Goal: Task Accomplishment & Management: Use online tool/utility

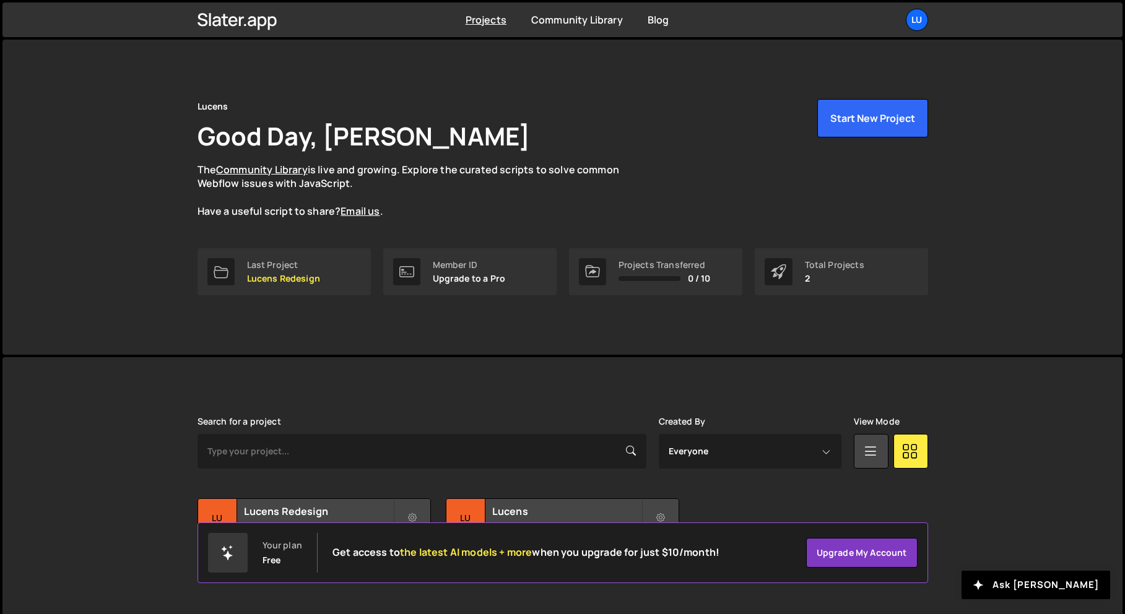
click at [897, 35] on div "Projects [GEOGRAPHIC_DATA] Blog Lu Projects Your Teams Account Upgrade Logout" at bounding box center [563, 19] width 768 height 35
click at [916, 27] on div "Lu" at bounding box center [917, 20] width 22 height 22
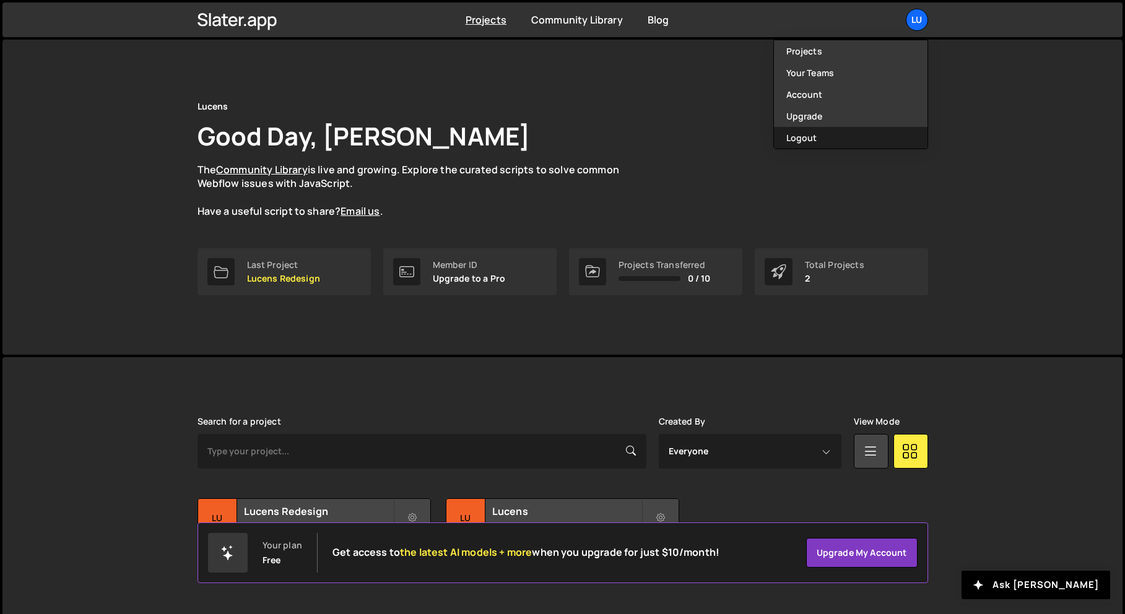
click at [818, 143] on button "Logout" at bounding box center [851, 138] width 154 height 22
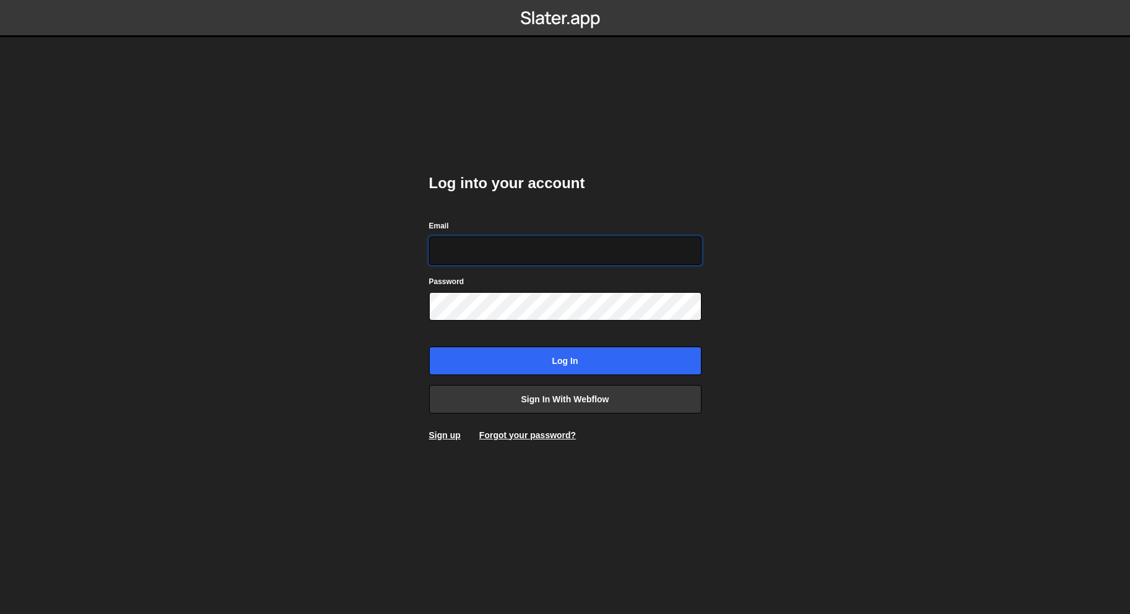
click at [481, 251] on input "Email" at bounding box center [565, 251] width 272 height 28
click at [582, 389] on link "Sign in with Webflow" at bounding box center [565, 399] width 272 height 28
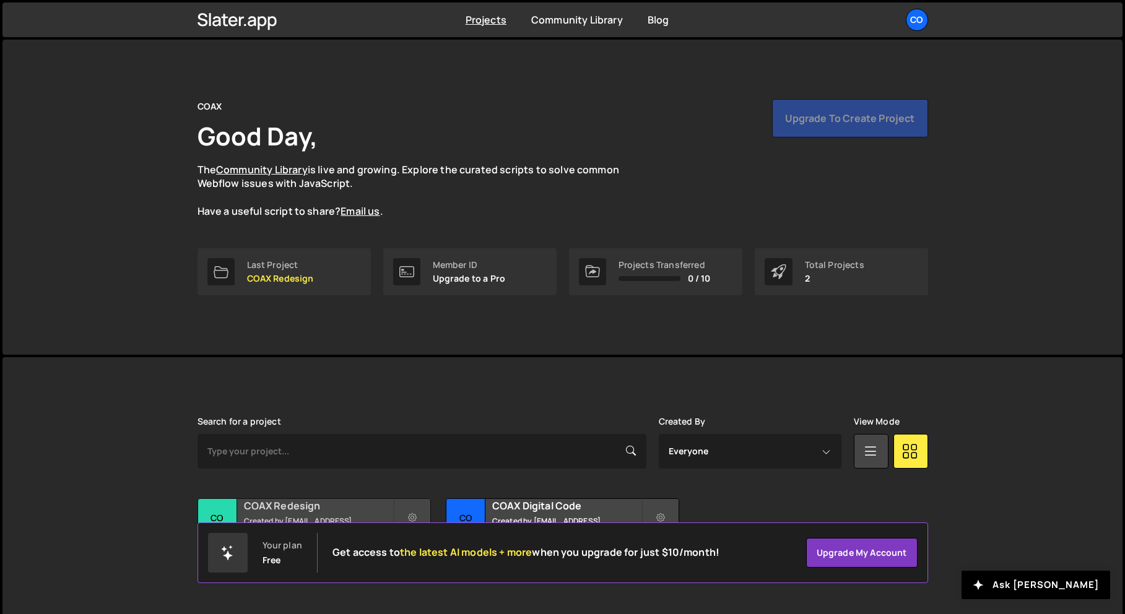
click at [275, 509] on h2 "COAX Redesign" at bounding box center [318, 506] width 149 height 14
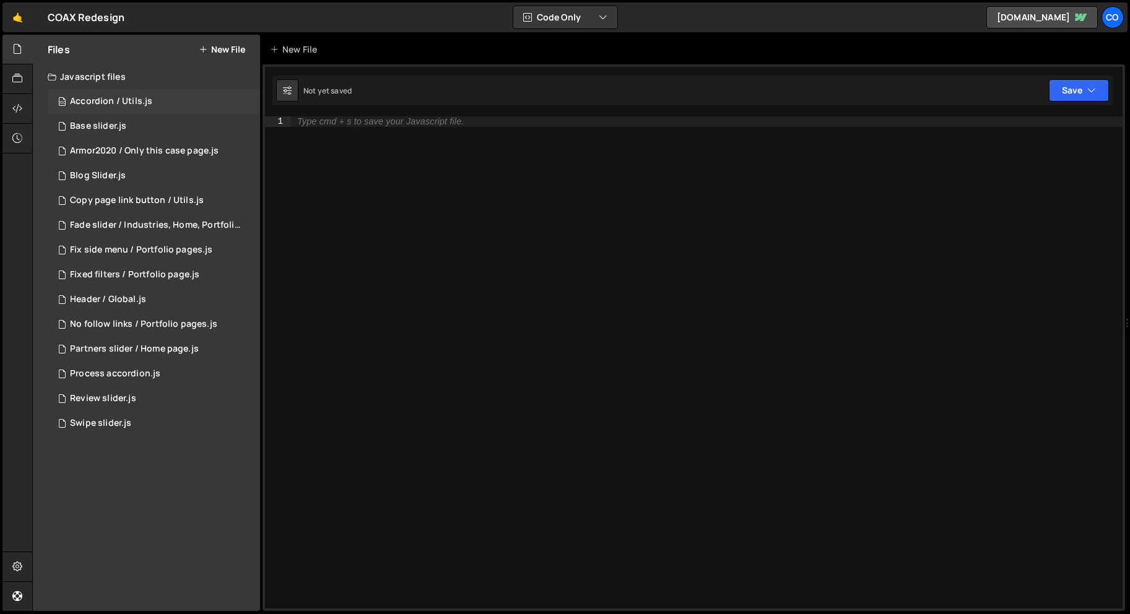
click at [246, 101] on div "100 Accordion / Utils.js 0" at bounding box center [154, 101] width 212 height 25
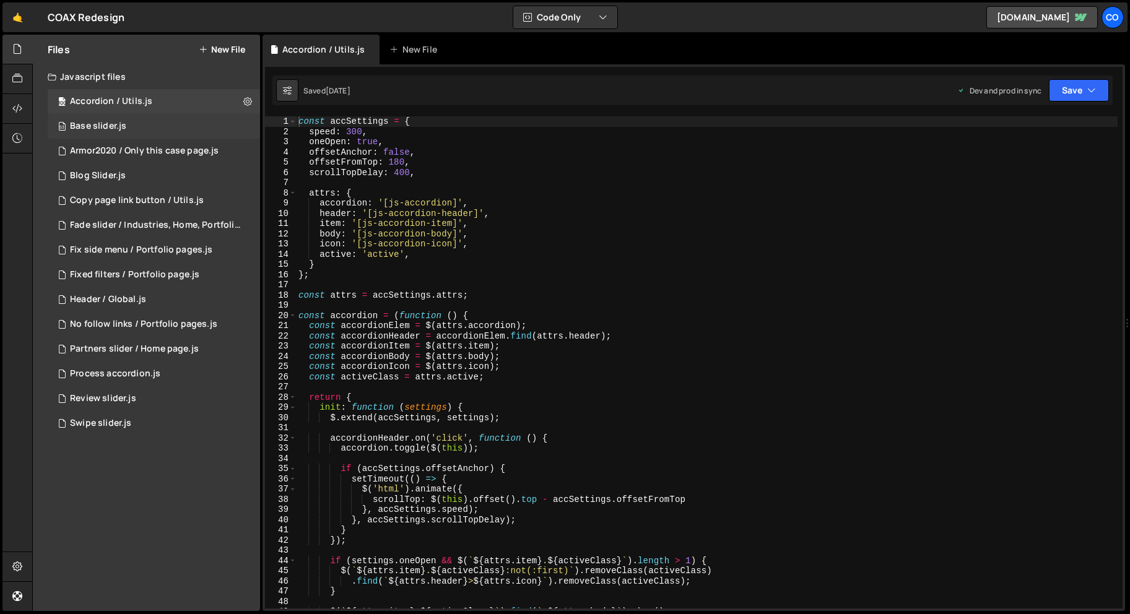
click at [242, 126] on div "53 Base slider.js 0" at bounding box center [154, 126] width 212 height 25
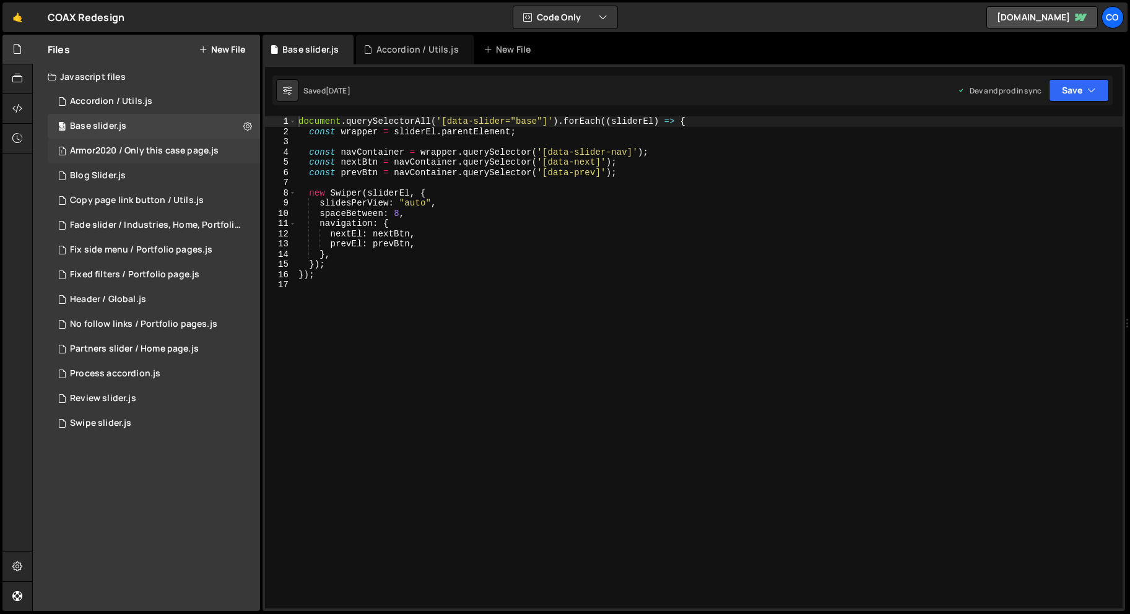
click at [250, 150] on div "1 Armor2020 / Only this case page.js 0" at bounding box center [154, 151] width 212 height 25
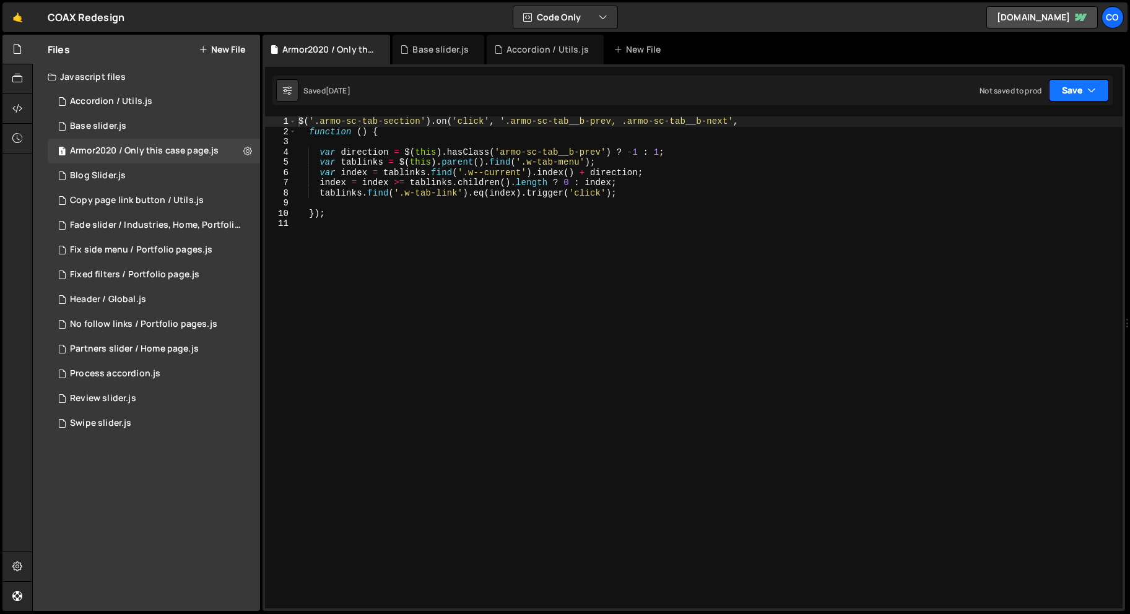
click at [1083, 95] on button "Save" at bounding box center [1079, 90] width 60 height 22
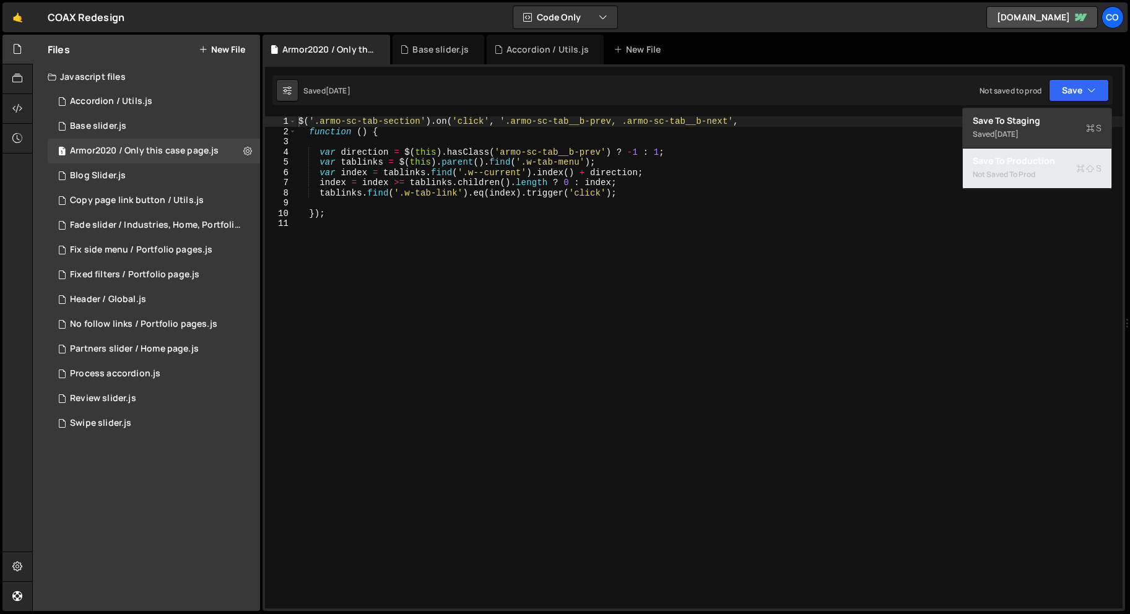
drag, startPoint x: 1023, startPoint y: 163, endPoint x: 991, endPoint y: 168, distance: 32.0
click at [1022, 163] on div "Save to Production S" at bounding box center [1037, 161] width 129 height 12
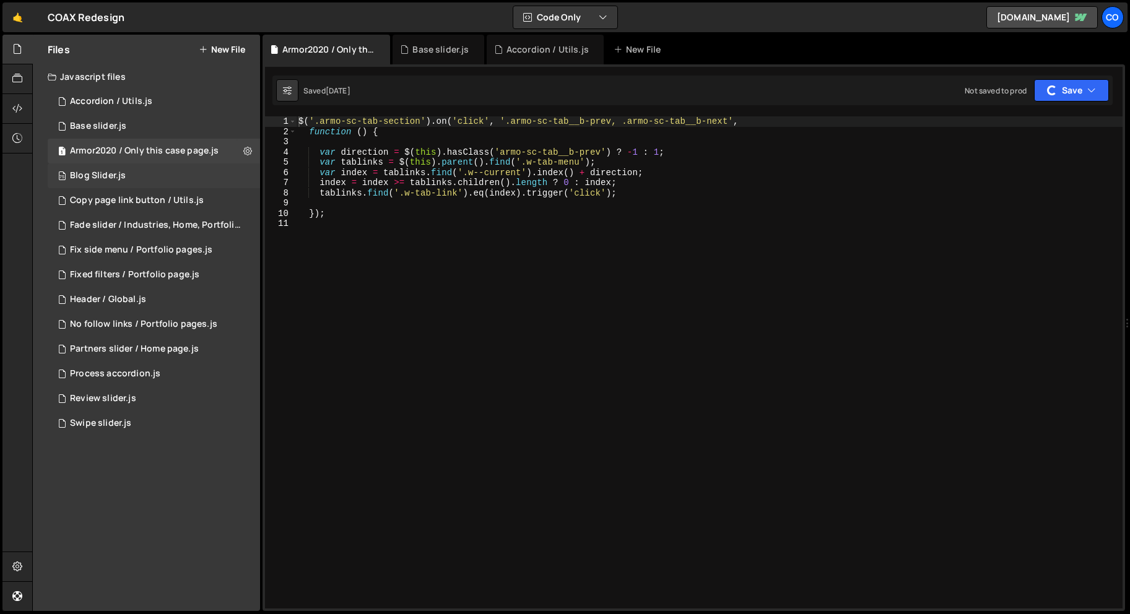
click at [246, 176] on div "75 Blog Slider.js 0" at bounding box center [154, 175] width 212 height 25
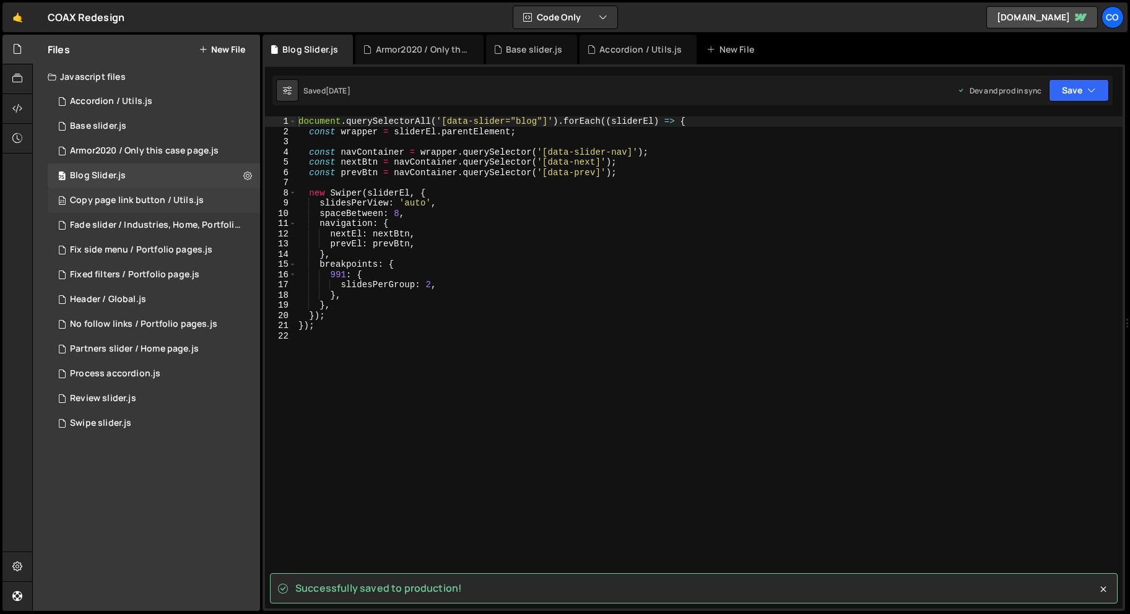
click at [249, 203] on div "23 Copy page link button / Utils.js 0" at bounding box center [154, 200] width 212 height 25
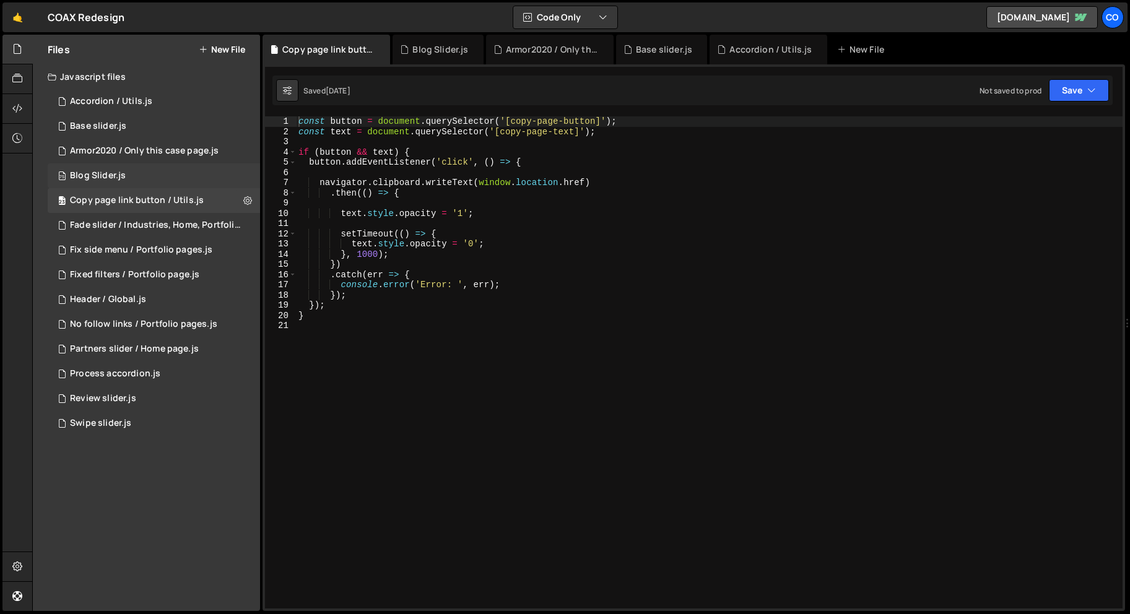
click at [251, 175] on div "75 Blog Slider.js 0" at bounding box center [154, 175] width 212 height 25
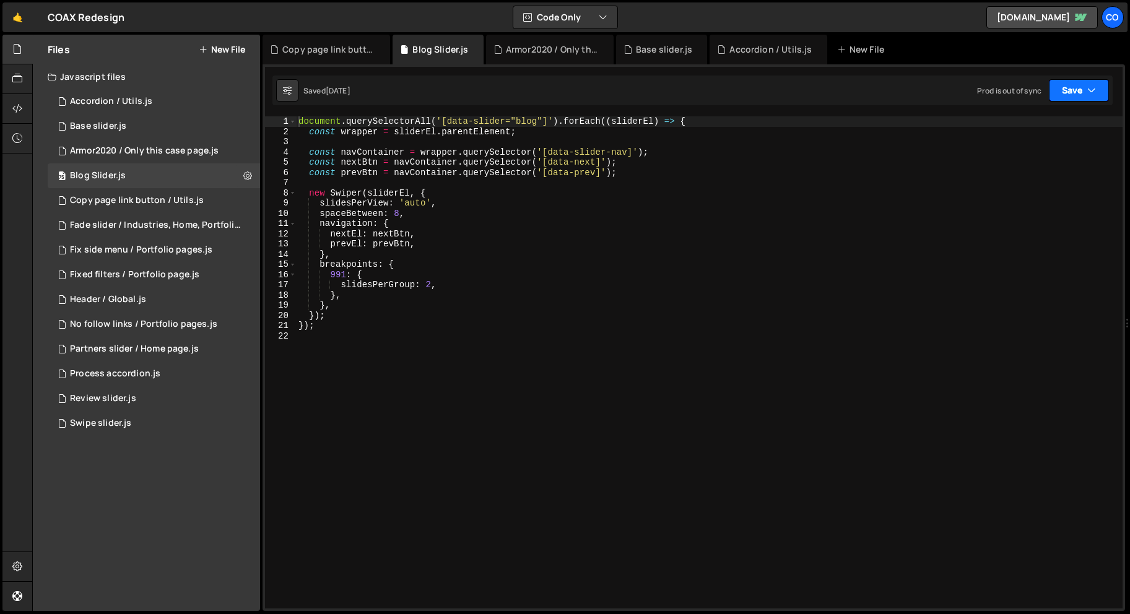
drag, startPoint x: 1080, startPoint y: 91, endPoint x: 1066, endPoint y: 116, distance: 29.4
click at [1080, 91] on button "Save" at bounding box center [1079, 90] width 60 height 22
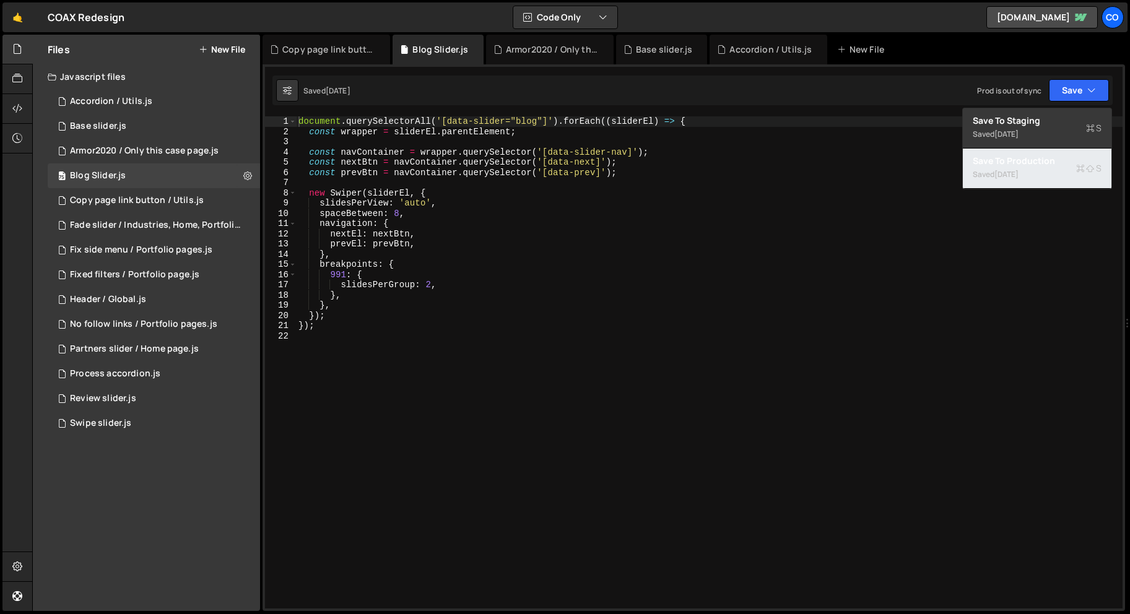
click at [1014, 168] on div "Saved 2 weeks ago" at bounding box center [1037, 174] width 129 height 15
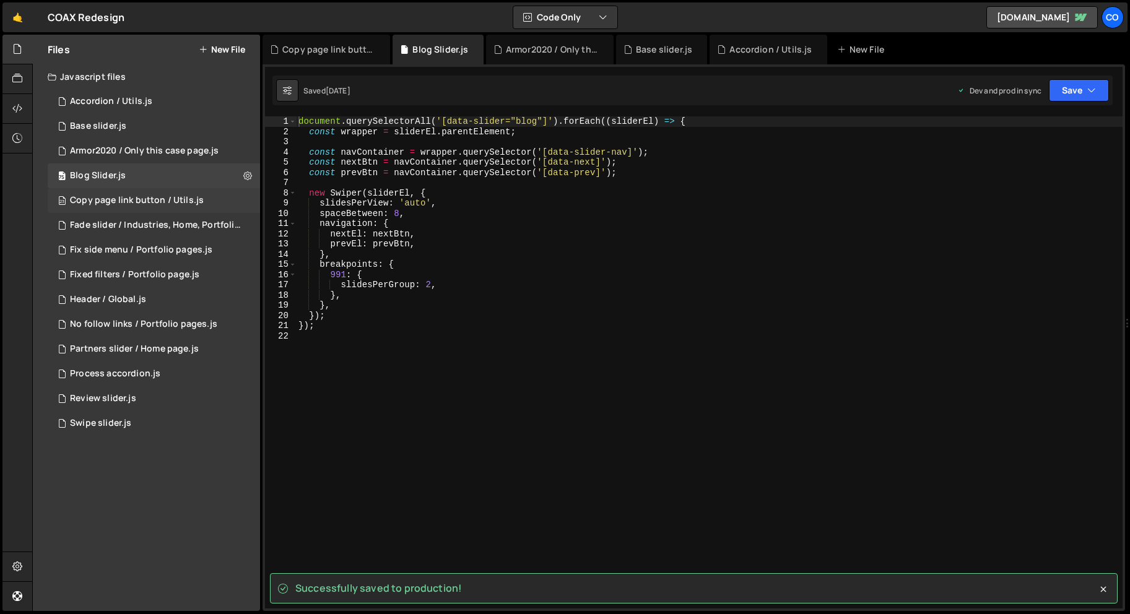
click at [248, 204] on div "23 Copy page link button / Utils.js 0" at bounding box center [154, 200] width 212 height 25
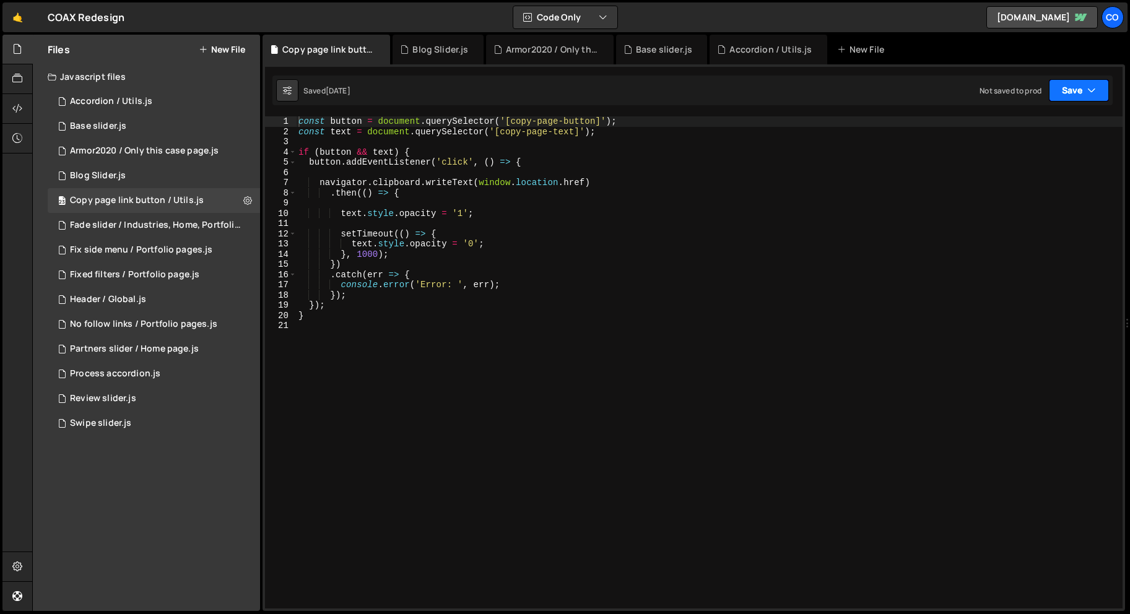
click at [1069, 100] on button "Save" at bounding box center [1079, 90] width 60 height 22
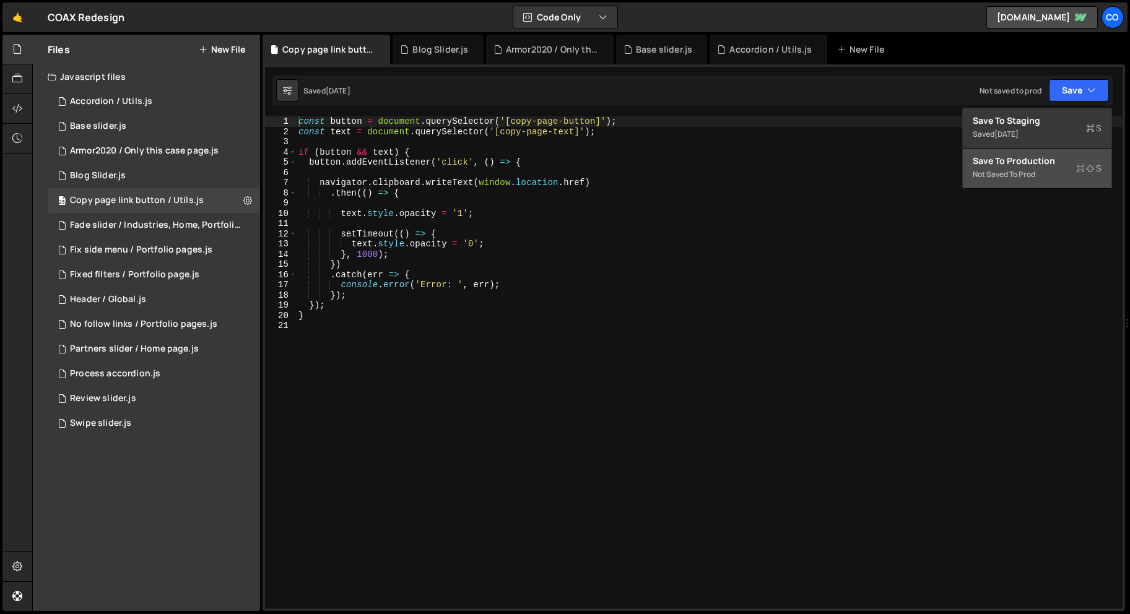
drag, startPoint x: 1004, startPoint y: 170, endPoint x: 886, endPoint y: 193, distance: 120.5
click at [1004, 170] on div "Not saved to prod" at bounding box center [1037, 174] width 129 height 15
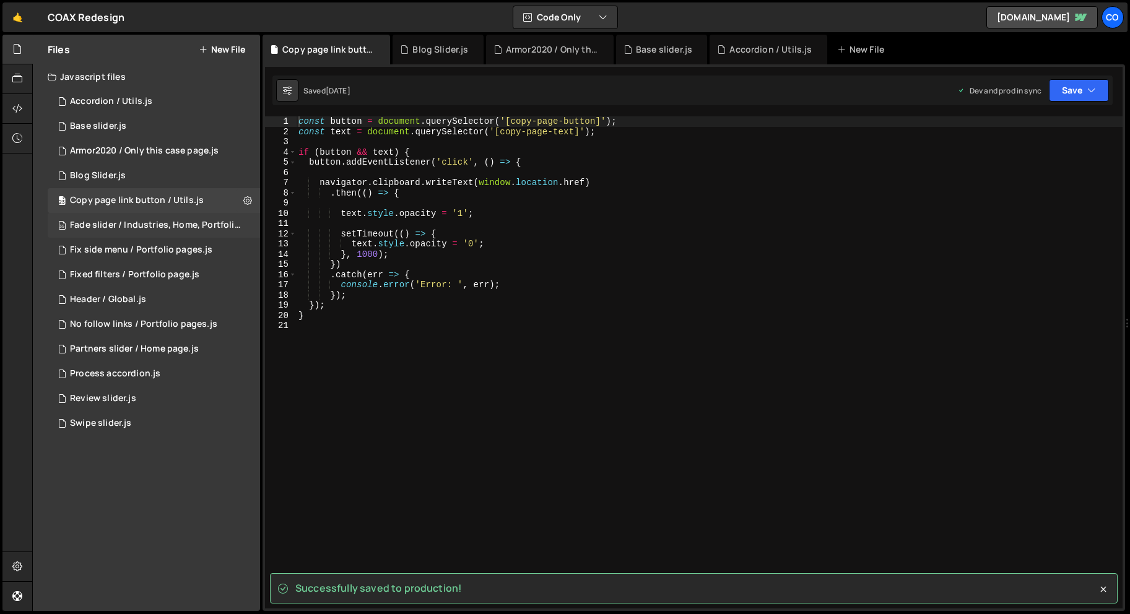
click at [250, 224] on div "35 Fade slider / Industries, Home, Portfolio.js 0" at bounding box center [156, 225] width 217 height 25
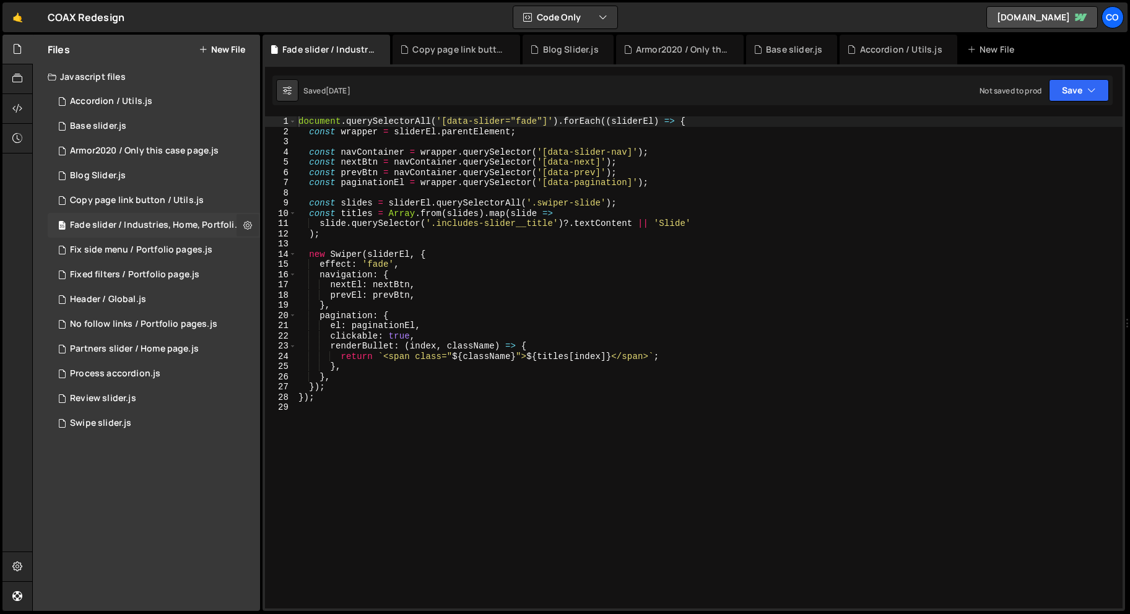
click at [250, 224] on icon at bounding box center [247, 225] width 9 height 12
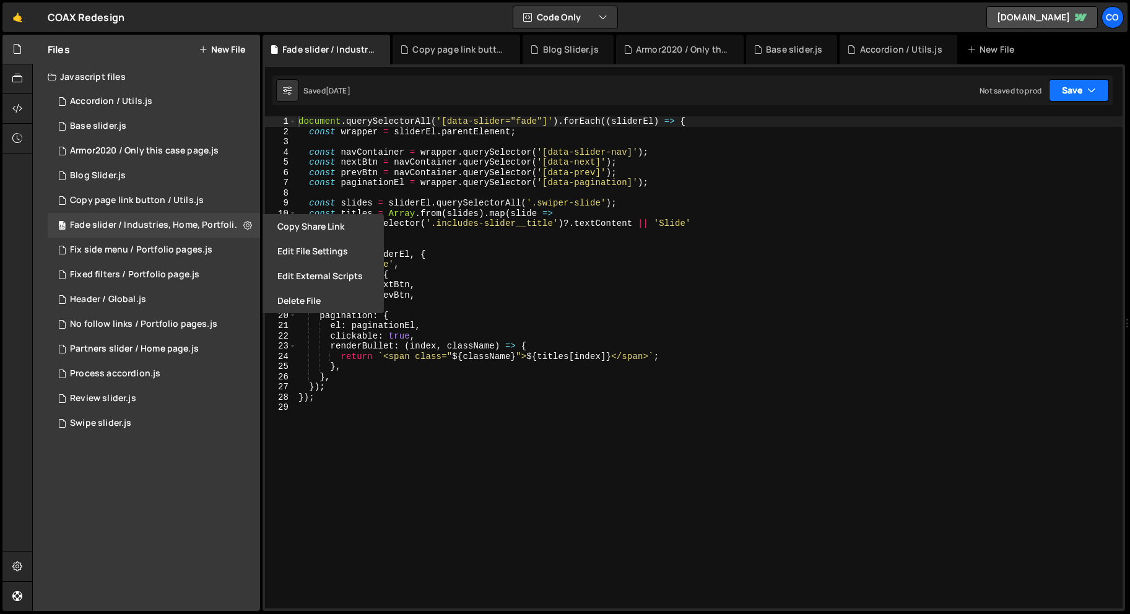
click at [1092, 88] on icon "button" at bounding box center [1091, 90] width 9 height 12
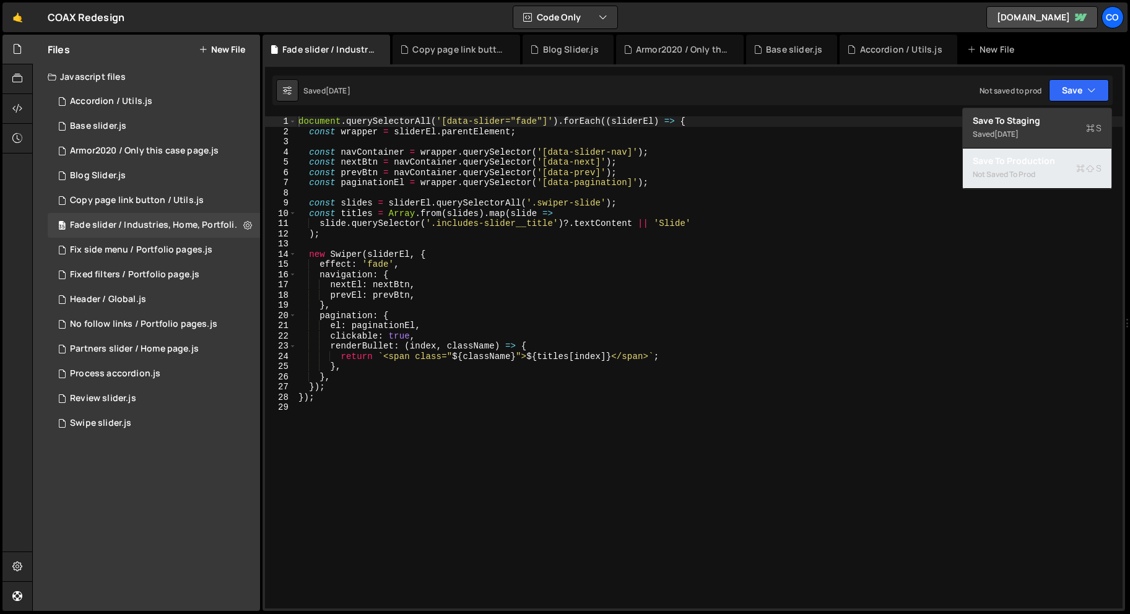
click at [982, 176] on div "Not saved to prod" at bounding box center [1037, 174] width 129 height 15
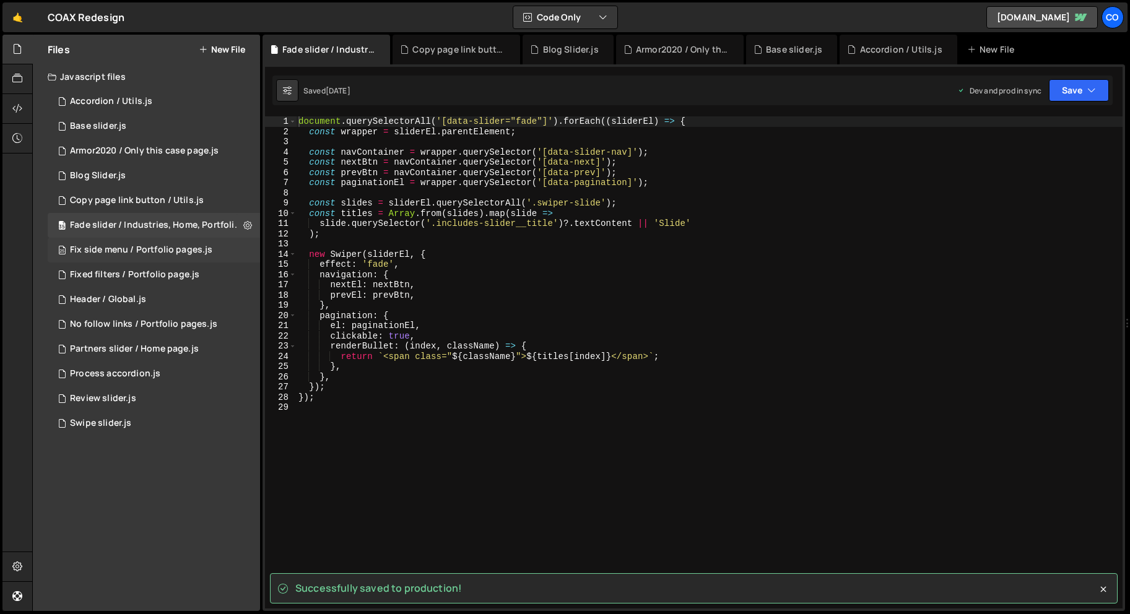
click at [246, 253] on div "25 Fix side menu / Portfolio pages.js 0" at bounding box center [154, 250] width 212 height 25
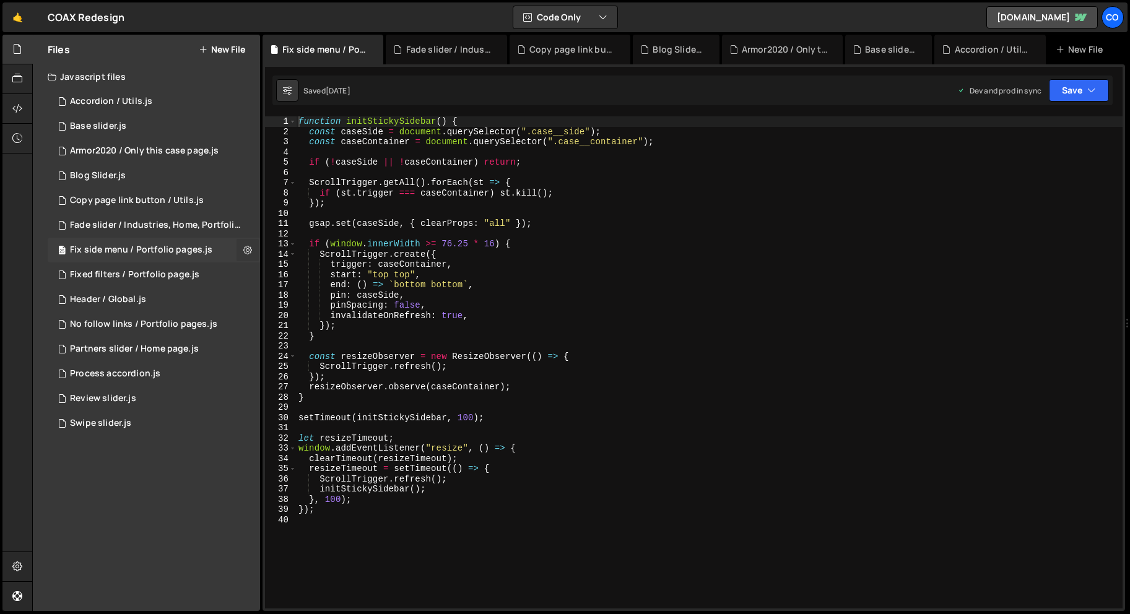
click at [246, 252] on icon at bounding box center [247, 250] width 9 height 12
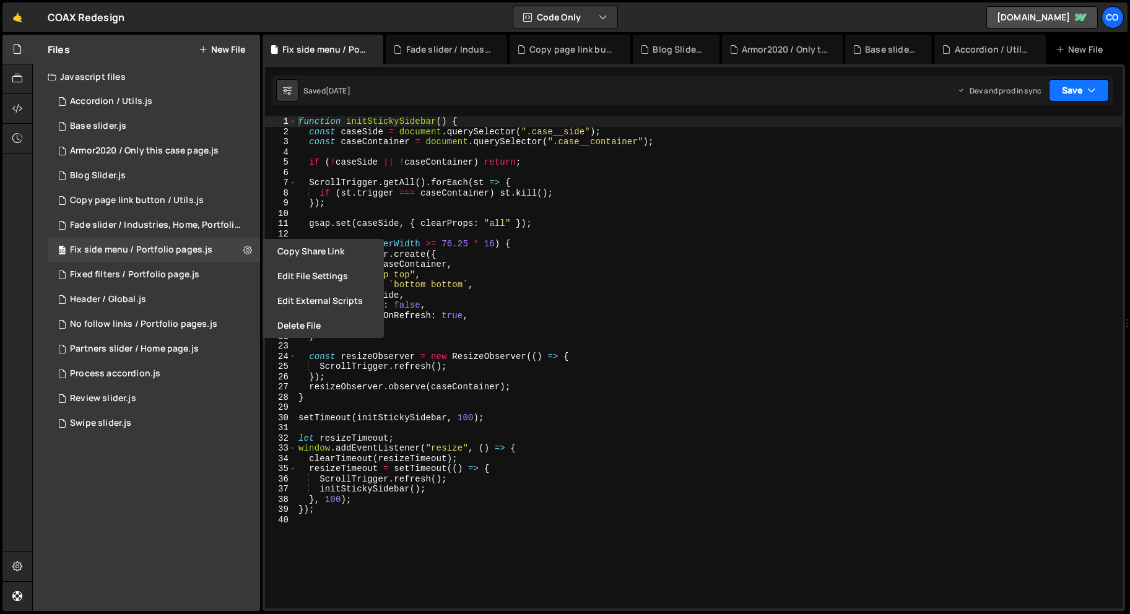
click at [1063, 93] on button "Save" at bounding box center [1079, 90] width 60 height 22
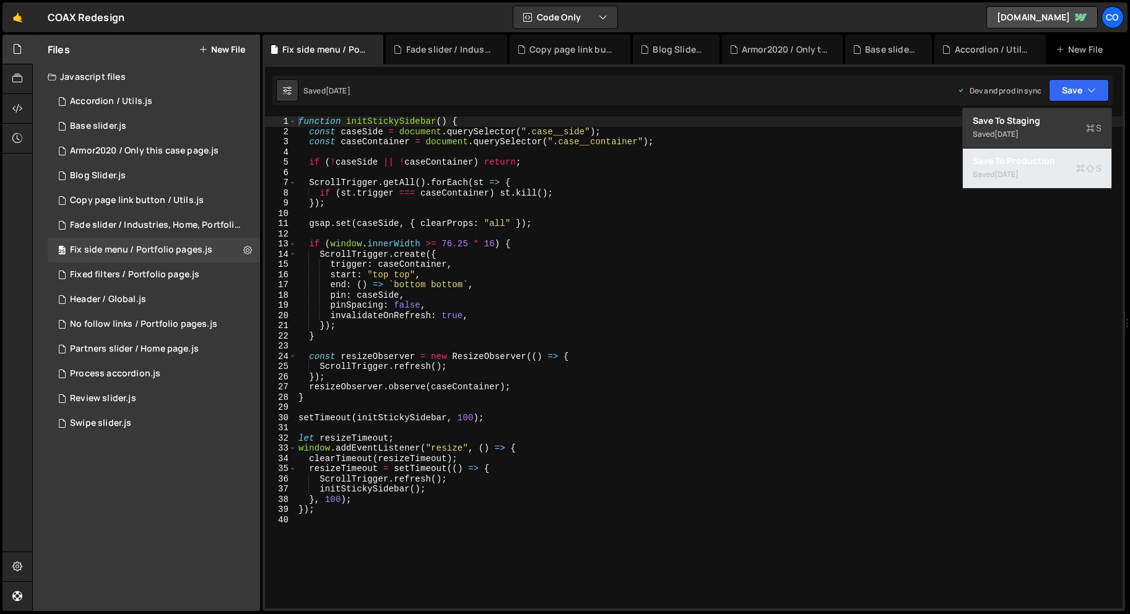
click at [1028, 156] on div "Save to Production S" at bounding box center [1037, 161] width 129 height 12
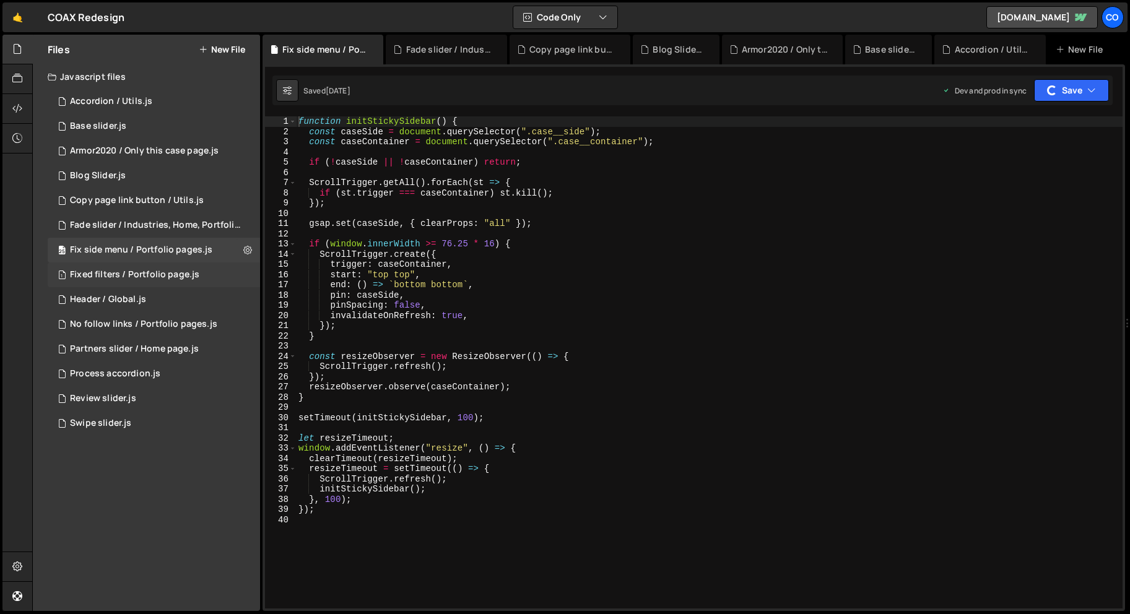
click at [248, 272] on div "1 Fixed filters / Portfolio page.js 0" at bounding box center [154, 275] width 212 height 25
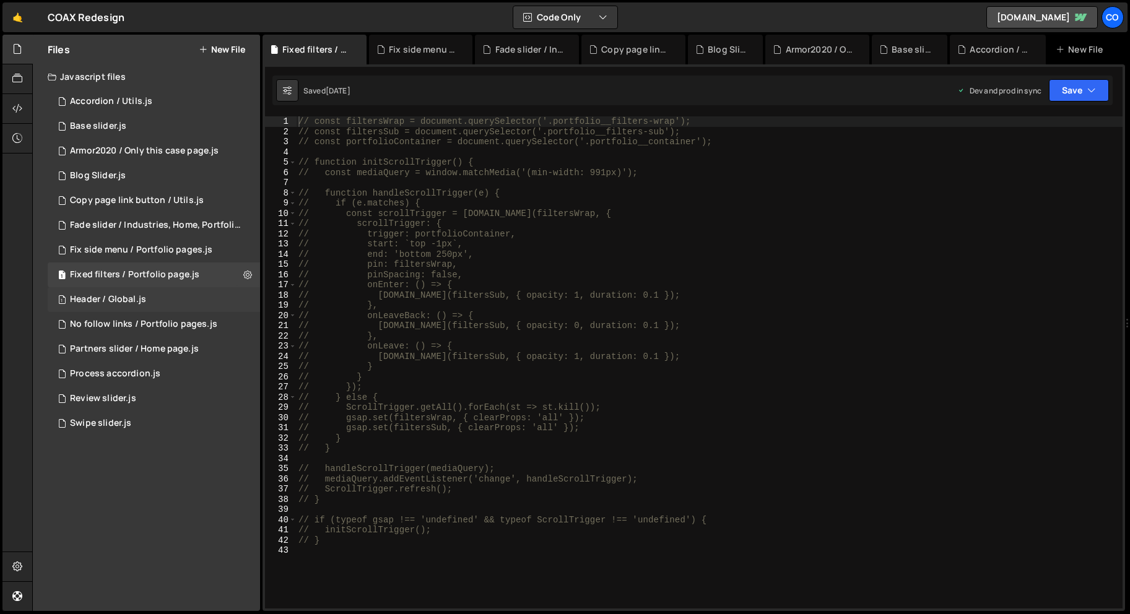
click at [243, 302] on div "1 Header / Global.js 0" at bounding box center [154, 299] width 212 height 25
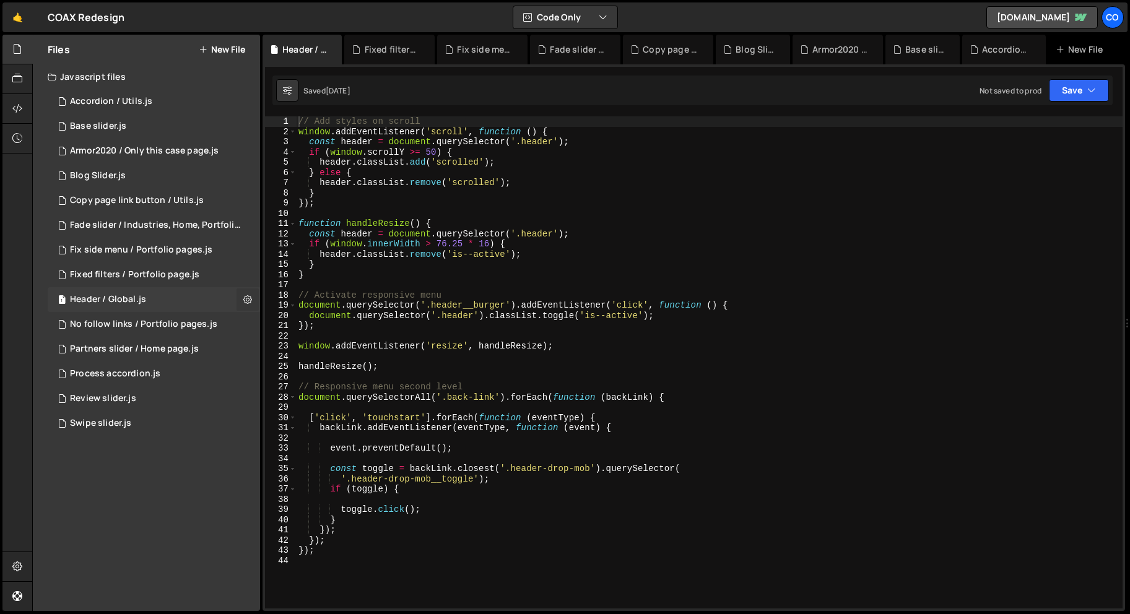
click at [245, 300] on icon at bounding box center [247, 299] width 9 height 12
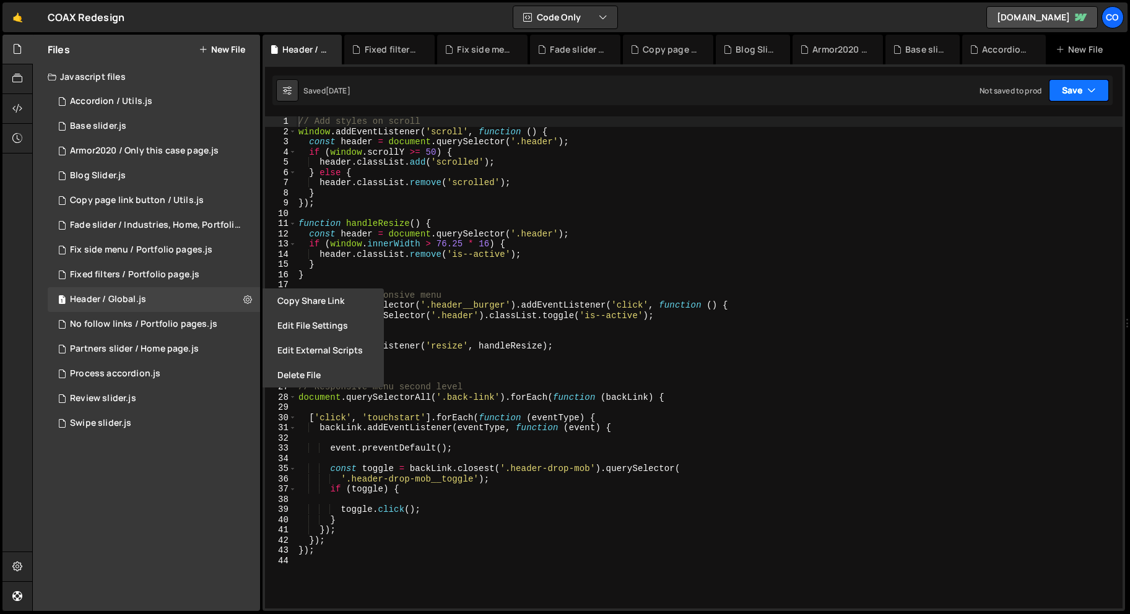
drag, startPoint x: 1098, startPoint y: 82, endPoint x: 1074, endPoint y: 105, distance: 33.7
click at [1098, 82] on button "Save" at bounding box center [1079, 90] width 60 height 22
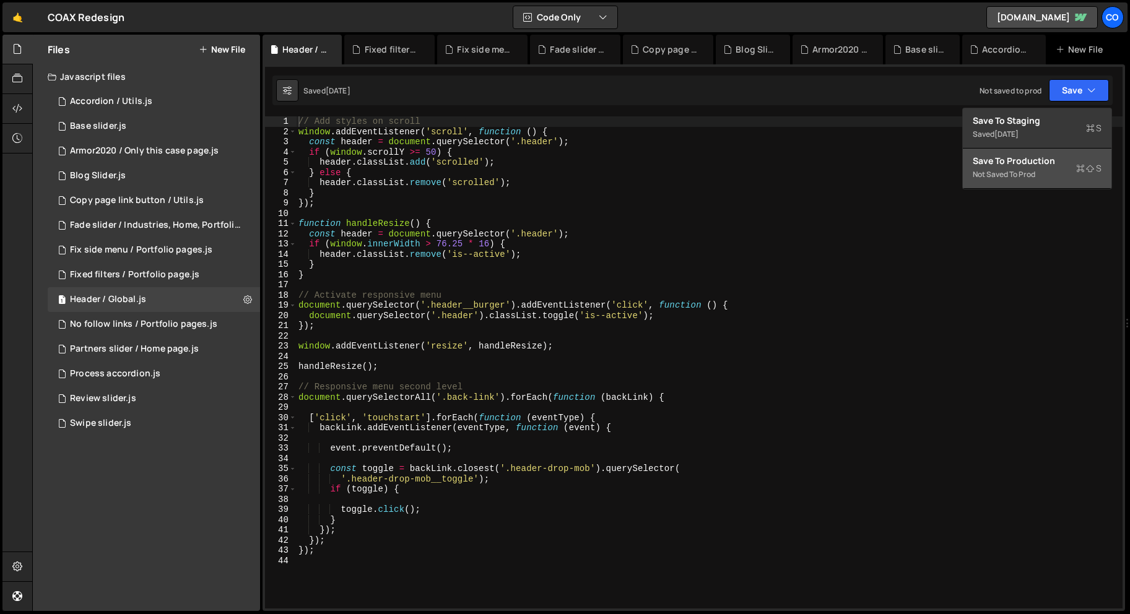
click at [996, 170] on div "Not saved to prod" at bounding box center [1037, 174] width 129 height 15
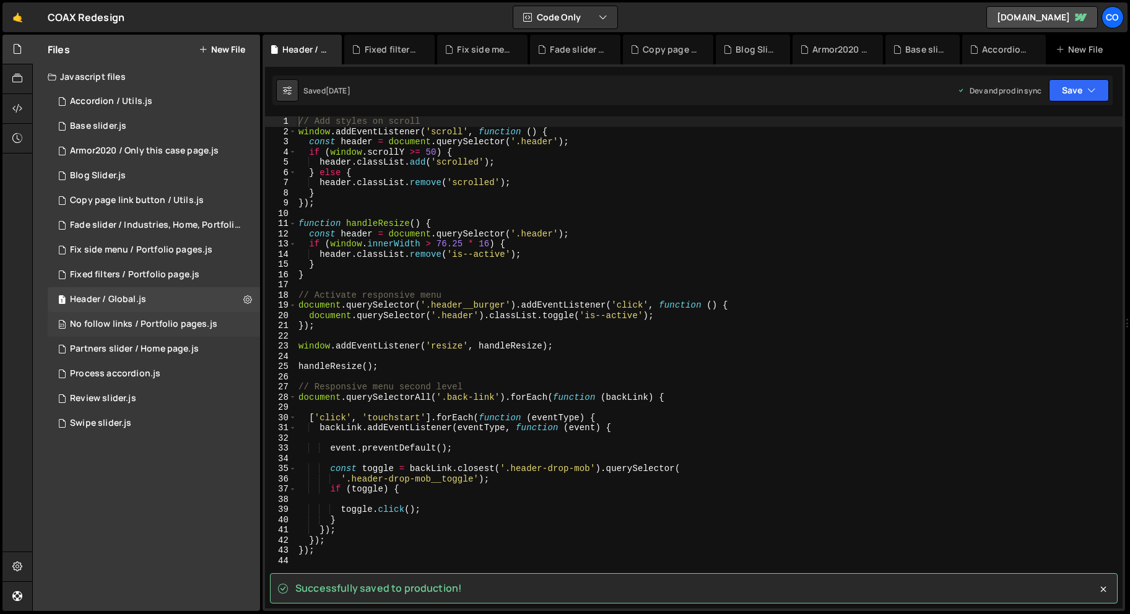
click at [246, 324] on div "23 No follow links / Portfolio pages.js 0" at bounding box center [154, 324] width 212 height 25
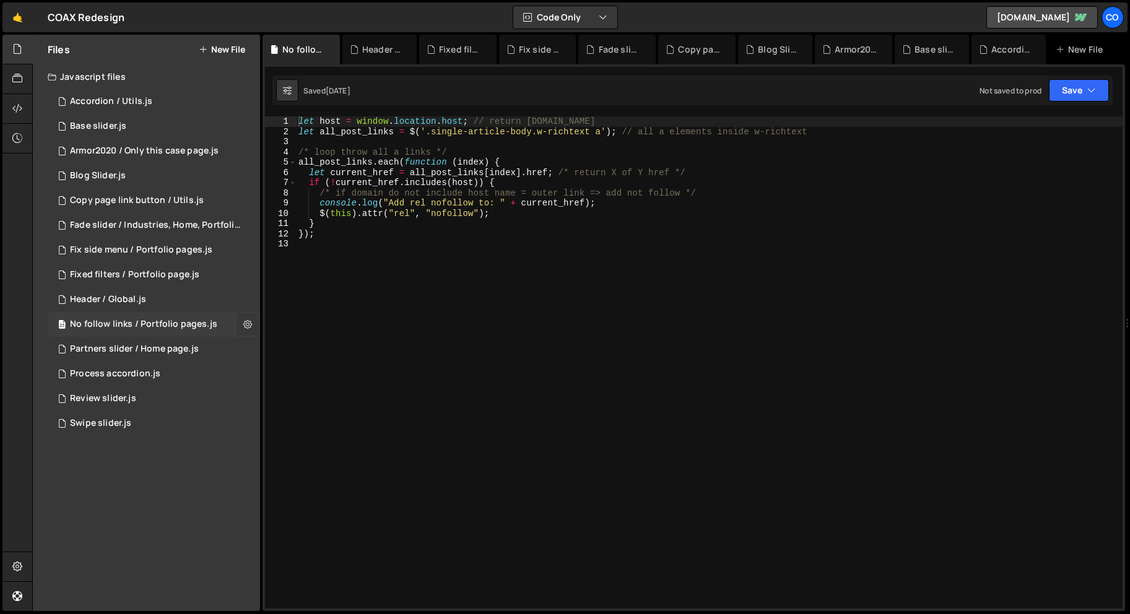
click at [250, 323] on icon at bounding box center [247, 324] width 9 height 12
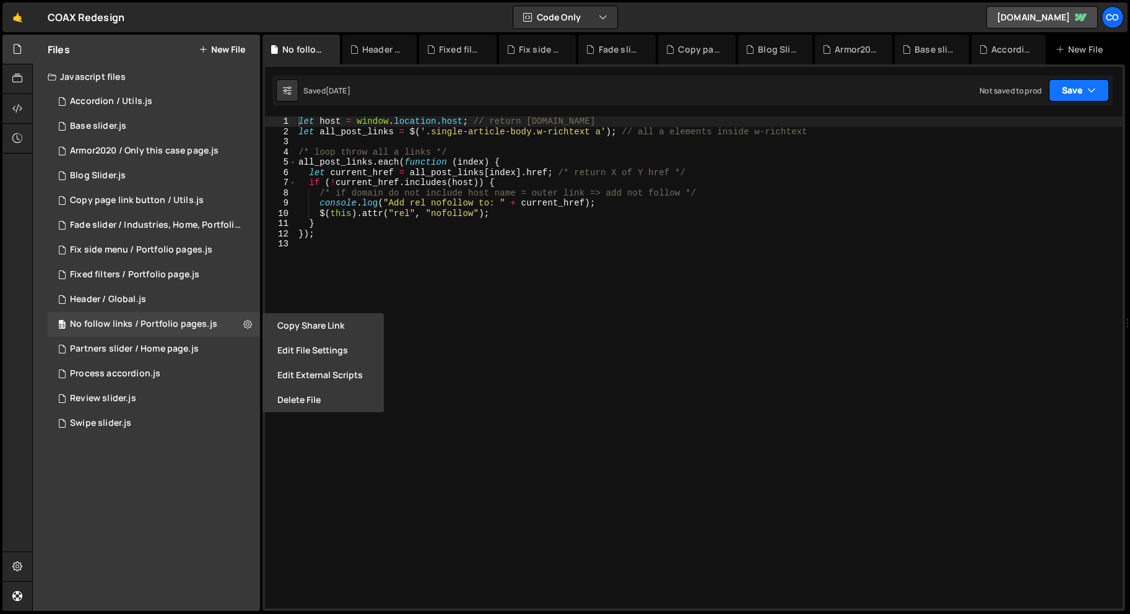
click at [1090, 99] on button "Save" at bounding box center [1079, 90] width 60 height 22
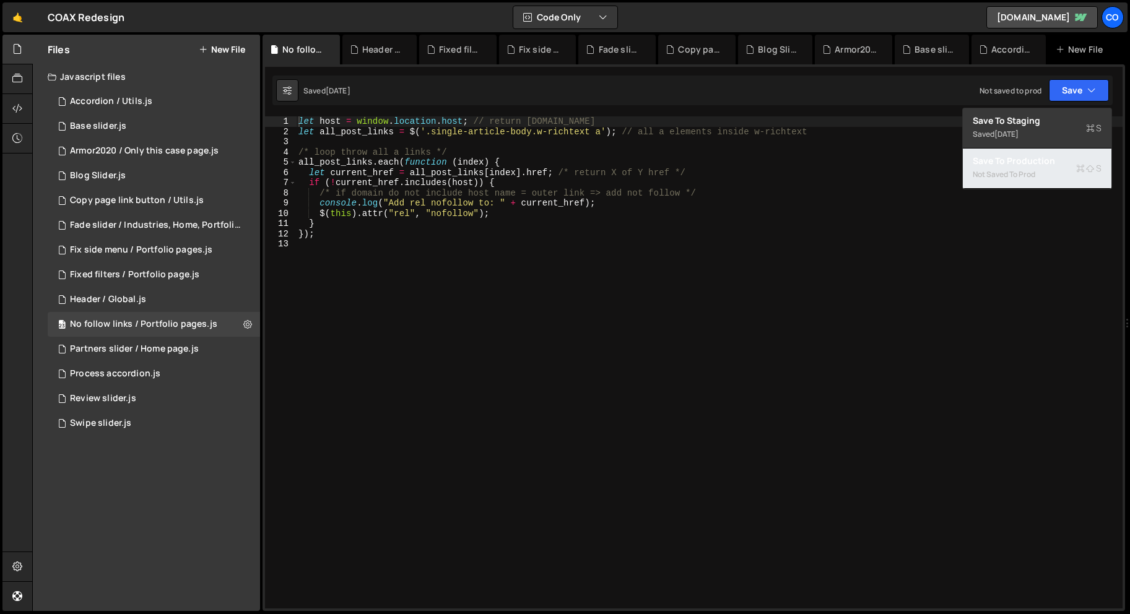
click at [1017, 163] on div "Save to Production S" at bounding box center [1037, 161] width 129 height 12
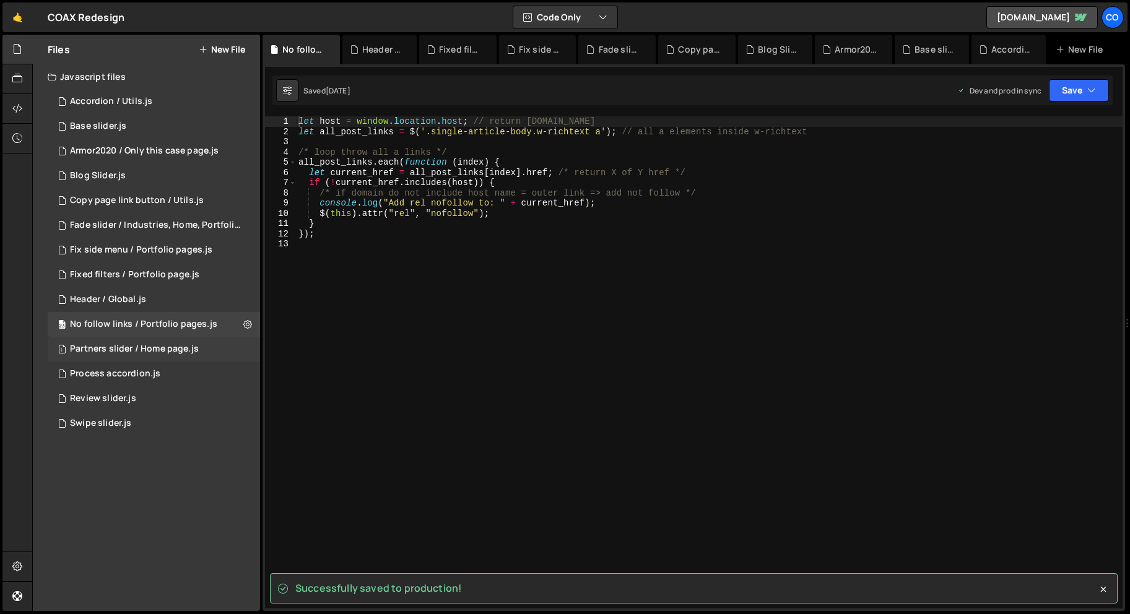
click at [248, 345] on div "1 Partners slider / Home page.js 0" at bounding box center [154, 349] width 212 height 25
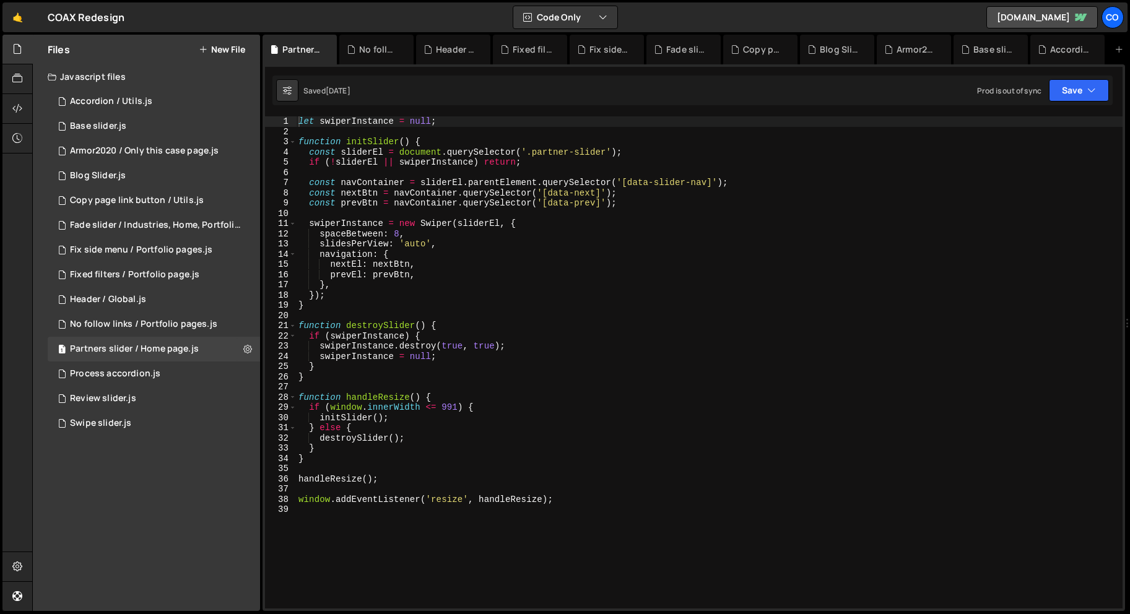
click at [1045, 91] on div "Prod is out of sync Upgrade to Edit Save Save to Staging S Saved 4 months ago S…" at bounding box center [1043, 90] width 132 height 22
click at [1093, 93] on icon "button" at bounding box center [1091, 90] width 9 height 12
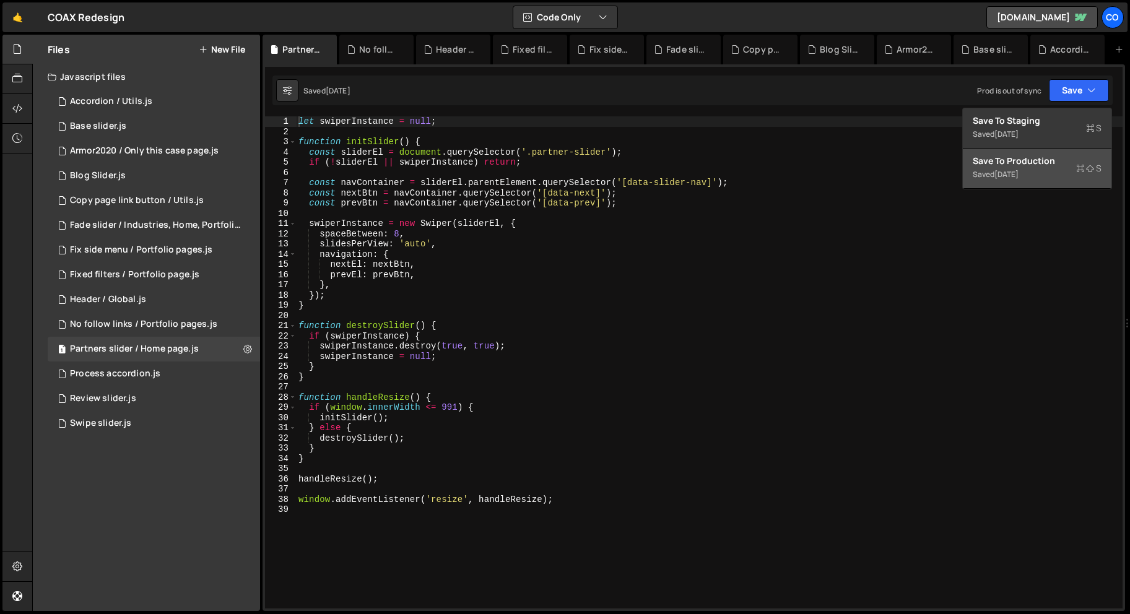
click at [1002, 171] on div "4 months ago" at bounding box center [1006, 174] width 24 height 11
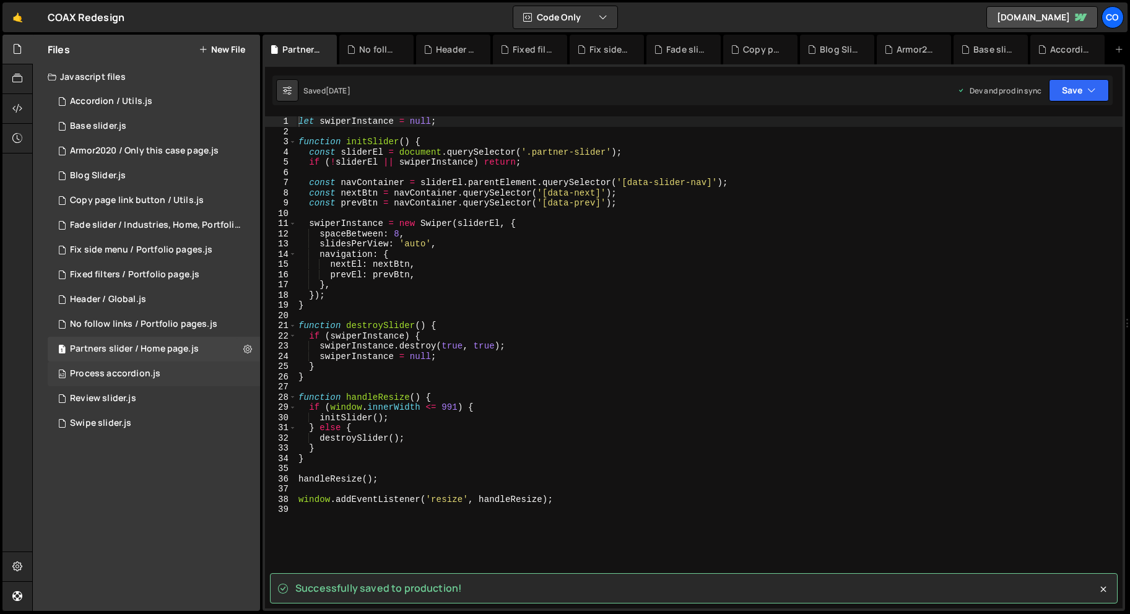
click at [249, 374] on div "42 Process accordion.js 0" at bounding box center [154, 374] width 212 height 25
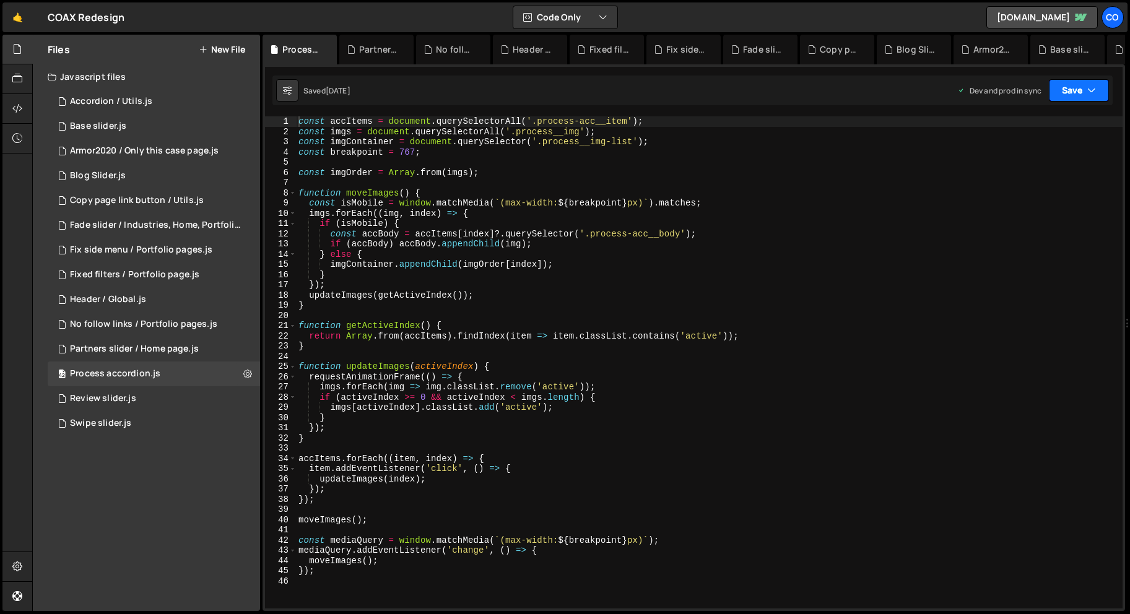
click at [1092, 98] on button "Save" at bounding box center [1079, 90] width 60 height 22
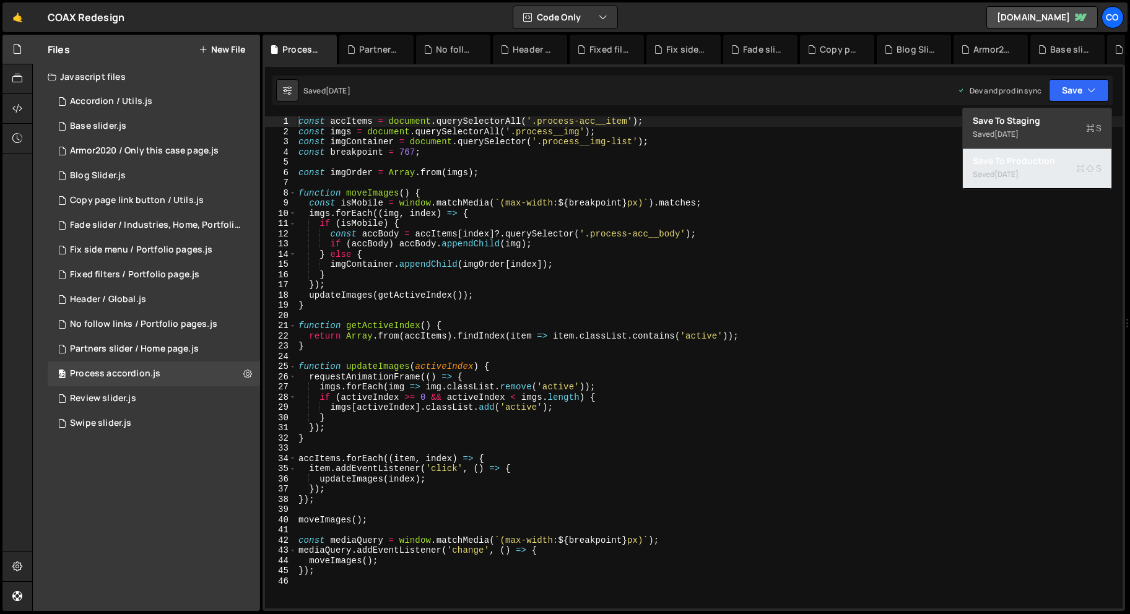
drag, startPoint x: 1017, startPoint y: 159, endPoint x: 822, endPoint y: 222, distance: 205.2
click at [1017, 159] on div "Save to Production S" at bounding box center [1037, 161] width 129 height 12
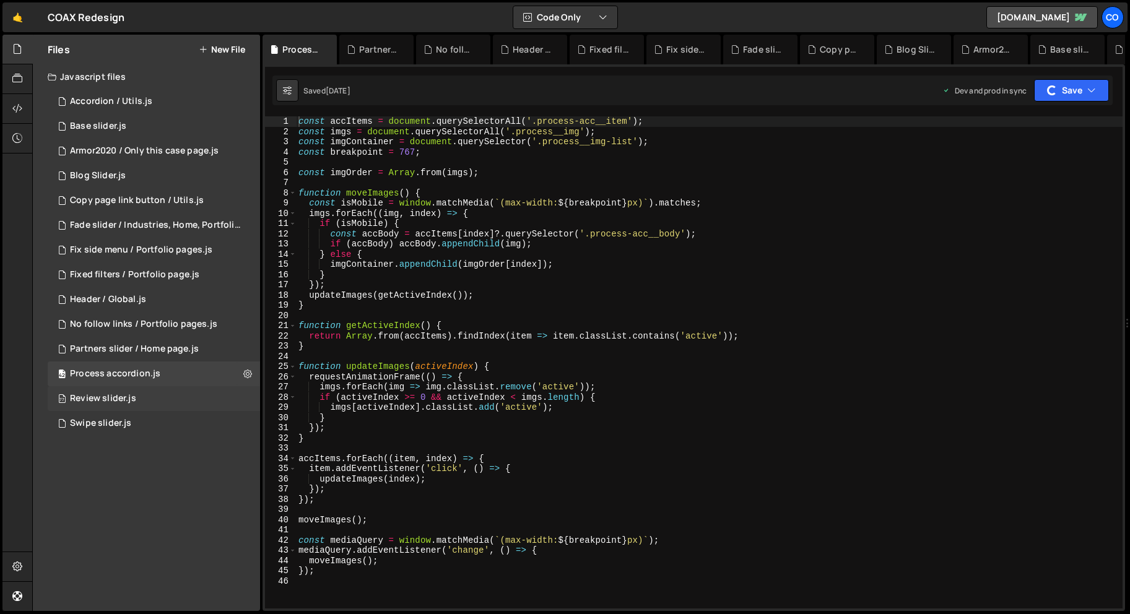
click at [248, 399] on div "77 Review slider.js 0" at bounding box center [154, 398] width 212 height 25
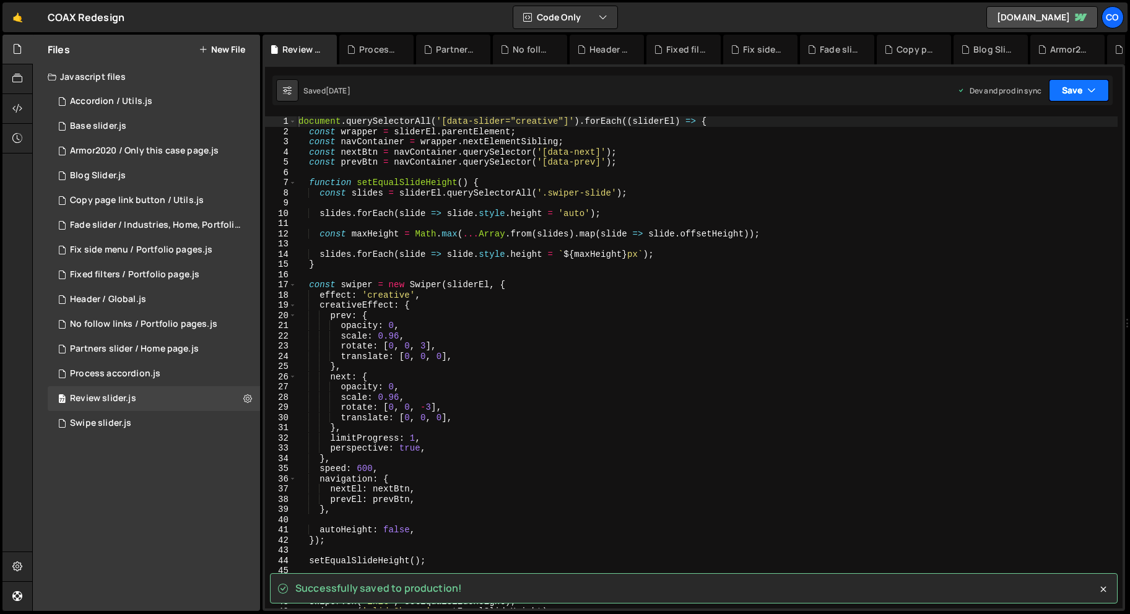
click at [1063, 92] on button "Save" at bounding box center [1079, 90] width 60 height 22
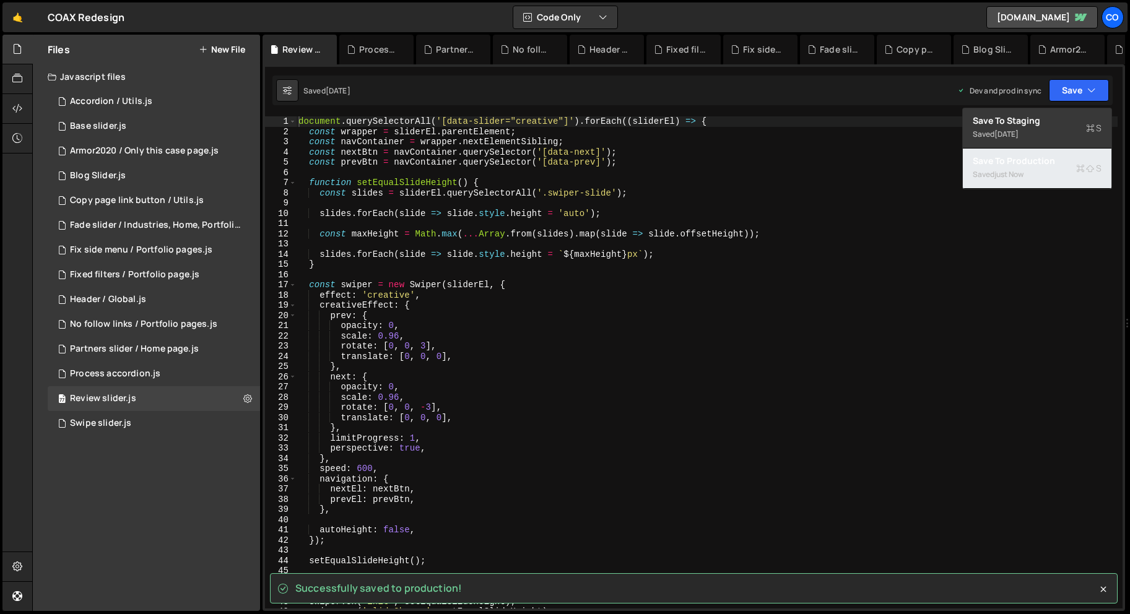
click at [1002, 167] on div "Saved just now" at bounding box center [1037, 174] width 129 height 15
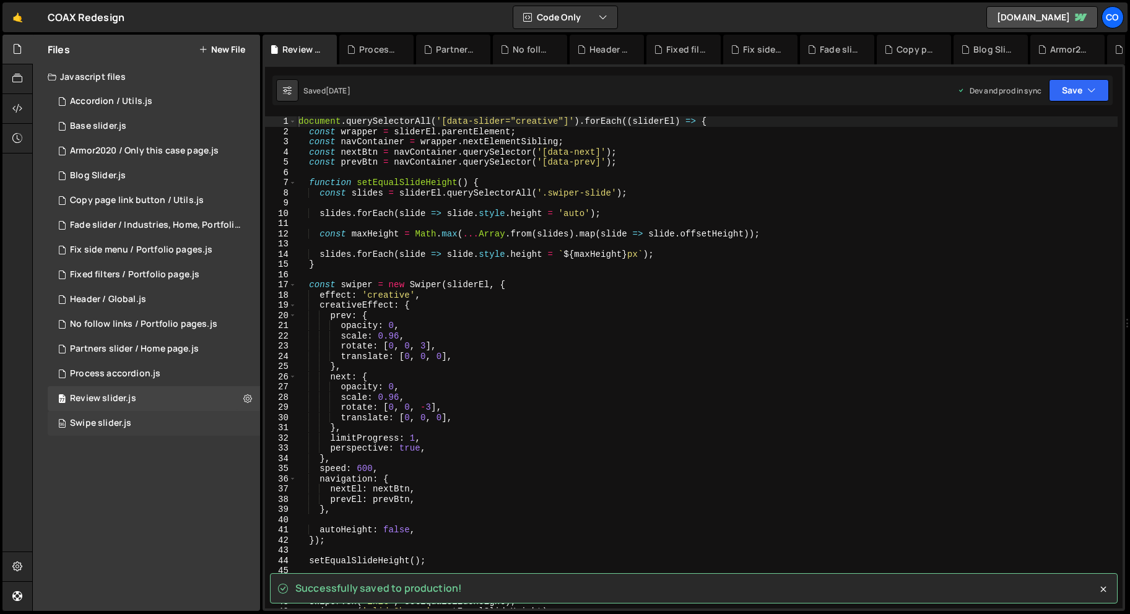
click at [245, 425] on div "96 Swipe slider.js 0" at bounding box center [154, 423] width 212 height 25
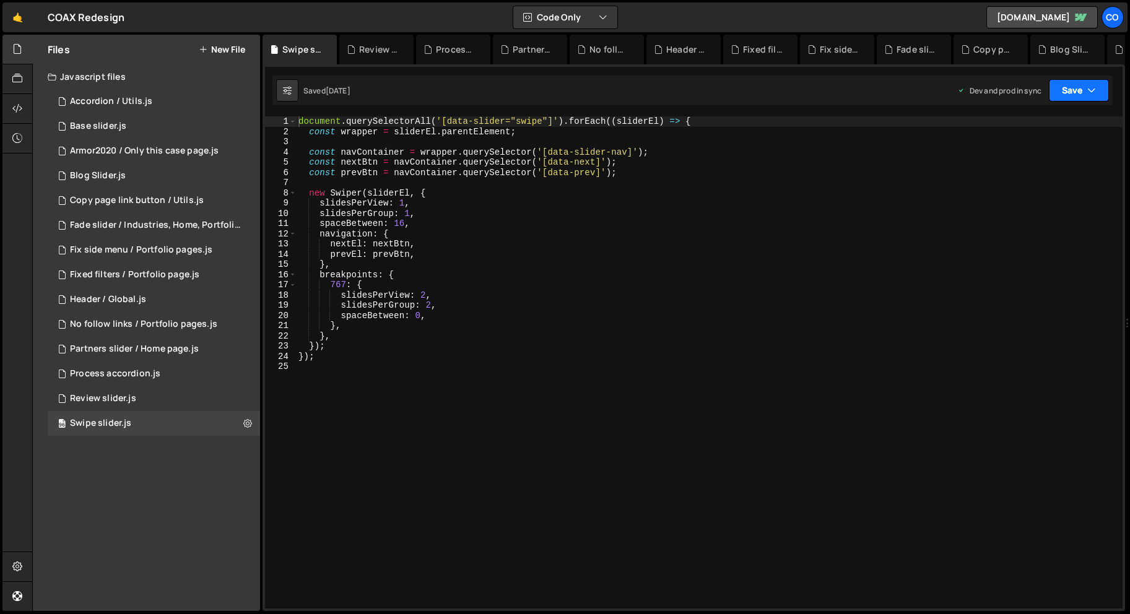
drag, startPoint x: 1061, startPoint y: 91, endPoint x: 1050, endPoint y: 115, distance: 25.8
click at [1061, 91] on button "Save" at bounding box center [1079, 90] width 60 height 22
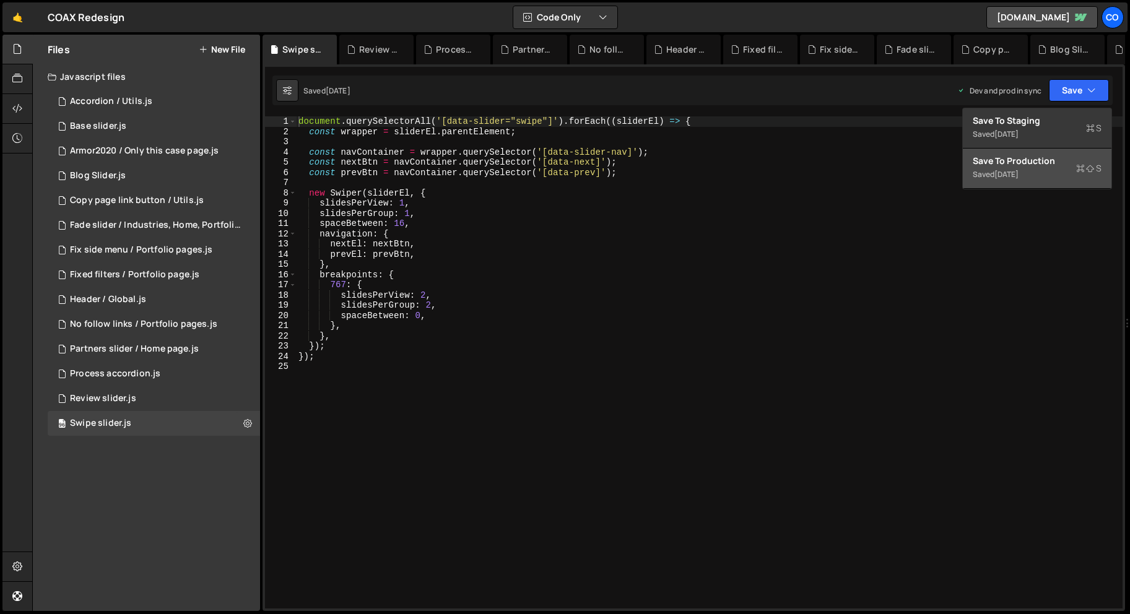
click at [1008, 172] on div "2 weeks ago" at bounding box center [1006, 174] width 24 height 11
